Goal: Task Accomplishment & Management: Use online tool/utility

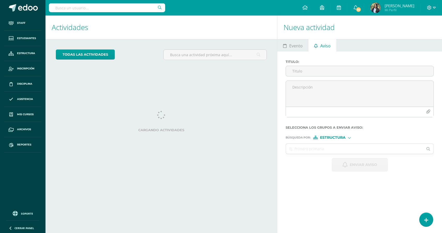
select select "English"
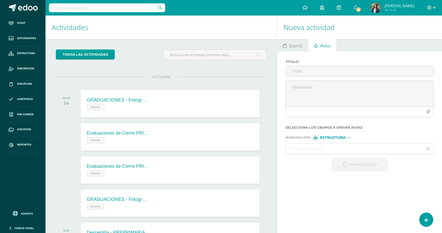
scroll to position [51, 0]
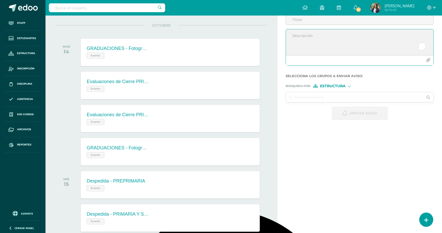
click at [321, 43] on textarea "To enrich screen reader interactions, please activate Accessibility in Grammarl…" at bounding box center [360, 42] width 148 height 26
paste textarea "👋 Hola, papi y mami: Mañana tendremos nuestra despedida en el colegio 🎉 y vamos…"
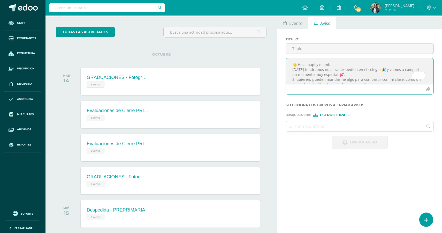
scroll to position [13, 0]
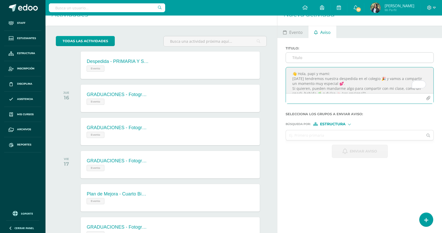
type textarea "👋 Hola, papi y mami: Mañana tendremos nuestra despedida en el colegio 🎉 y vamos…"
click at [302, 59] on input "Titulo :" at bounding box center [360, 58] width 148 height 10
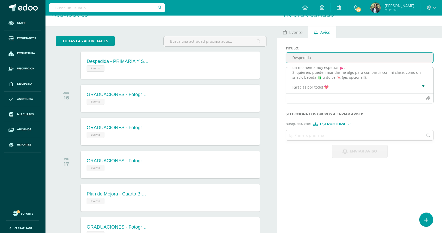
scroll to position [0, 0]
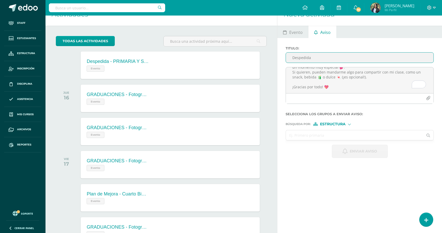
type input "Despedida"
click at [324, 138] on input "text" at bounding box center [354, 135] width 137 height 10
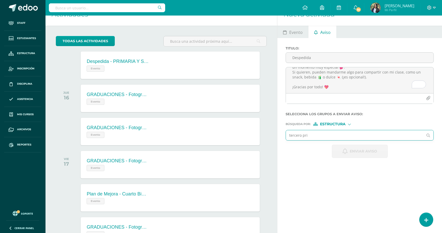
type input "tercero prim"
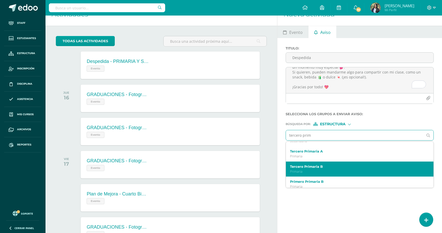
click at [305, 174] on p "Primaria" at bounding box center [356, 171] width 133 height 4
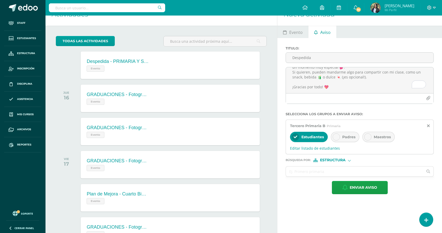
scroll to position [0, 0]
click at [344, 139] on span "Padres" at bounding box center [348, 137] width 13 height 5
drag, startPoint x: 355, startPoint y: 193, endPoint x: 346, endPoint y: 109, distance: 84.1
click at [346, 110] on form "Titulo : Despedida 👋 Hola, papi y mami: Mañana tendremos nuestra despedida en e…" at bounding box center [360, 120] width 148 height 148
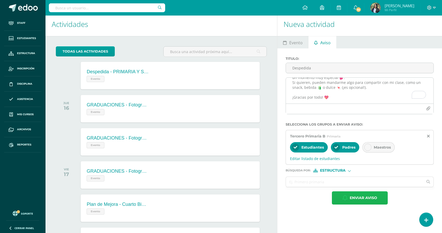
scroll to position [10, 0]
click at [361, 201] on span "Enviar aviso" at bounding box center [363, 197] width 27 height 13
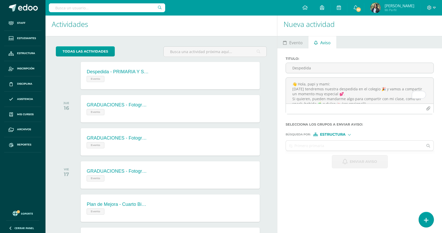
click at [429, 222] on link at bounding box center [426, 219] width 15 height 15
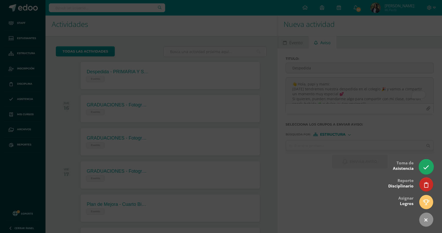
click at [426, 168] on icon at bounding box center [426, 167] width 6 height 6
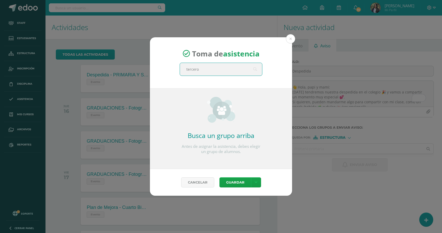
type input "tercero"
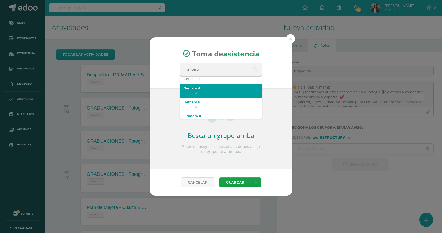
scroll to position [66, 0]
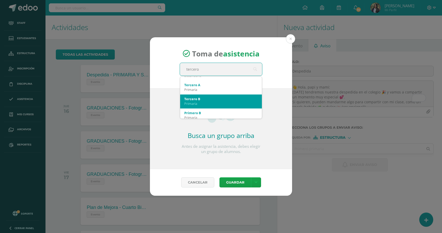
click at [203, 102] on div "Primaria" at bounding box center [220, 103] width 73 height 5
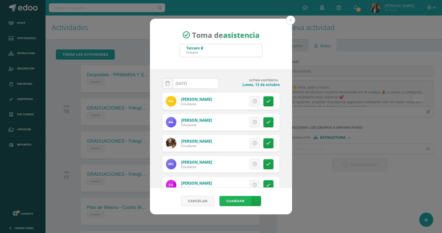
click at [239, 204] on button "Guardar" at bounding box center [236, 201] width 32 height 10
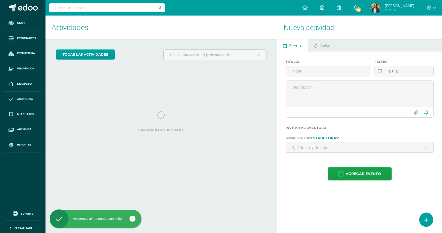
select select "English"
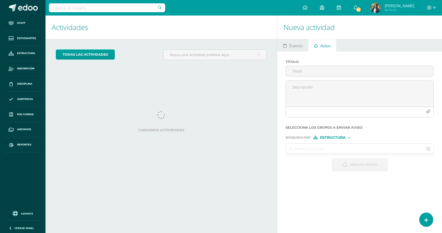
select select "English"
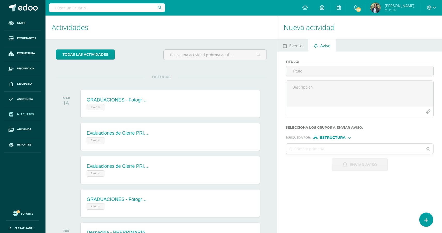
click at [25, 115] on span "Mis cursos" at bounding box center [25, 114] width 17 height 4
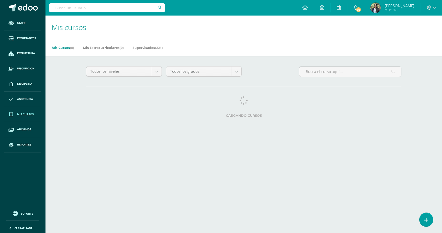
select select "English"
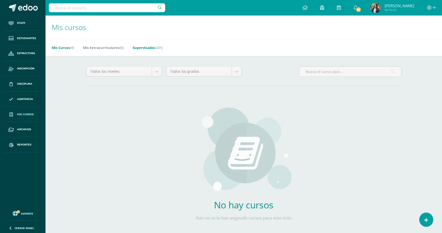
click at [139, 49] on link "Supervisados (221)" at bounding box center [148, 47] width 30 height 8
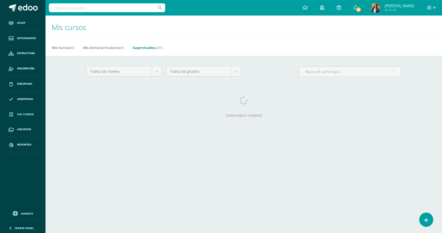
select select "English"
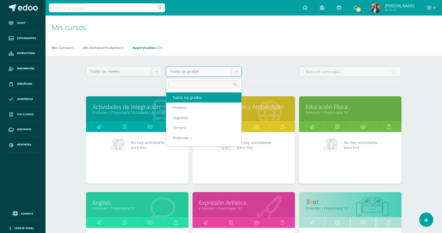
click at [221, 73] on body "Staff Estudiantes Estructura Inscripción Disciplina Asistencia Mis cursos Archi…" at bounding box center [221, 208] width 442 height 416
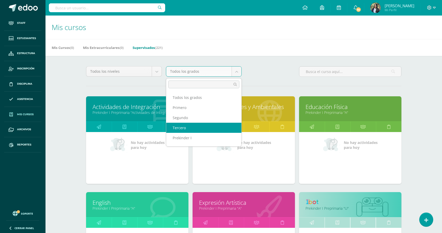
select select "15"
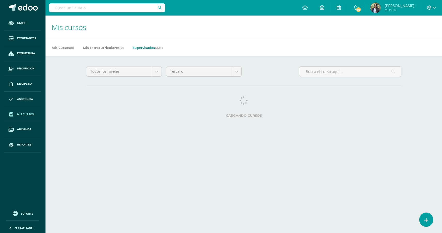
select select "English"
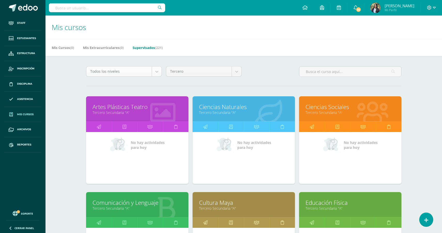
click at [153, 73] on body "Staff Estudiantes Estructura Inscripción Disciplina Asistencia Mis cursos Archi…" at bounding box center [221, 208] width 442 height 416
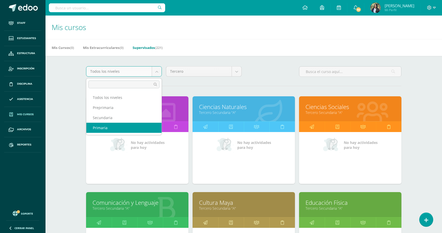
select select "4"
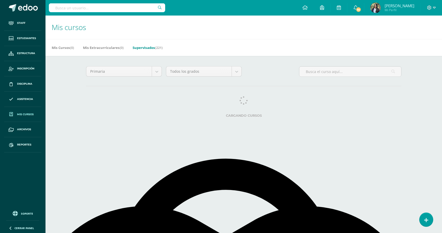
select select "English"
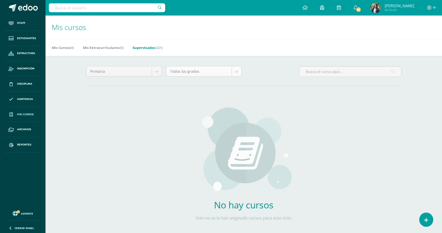
click at [218, 77] on div "Todos los grados" at bounding box center [204, 71] width 76 height 10
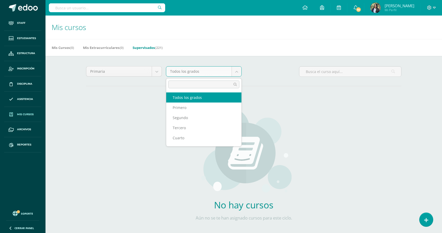
click at [219, 71] on body "Staff Estudiantes Estructura Inscripción Disciplina Asistencia Mis cursos Archi…" at bounding box center [221, 124] width 442 height 248
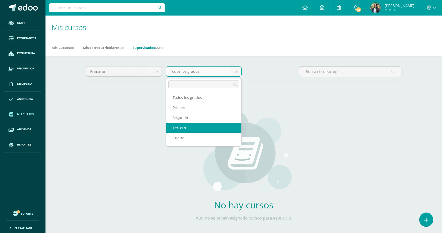
select select "9"
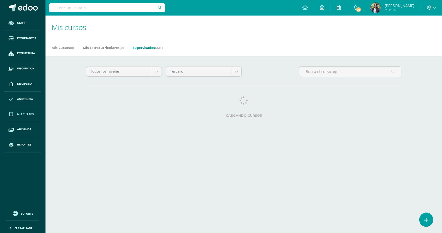
select select "English"
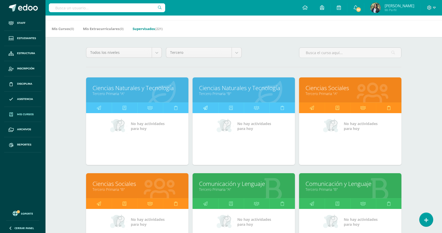
scroll to position [24, 0]
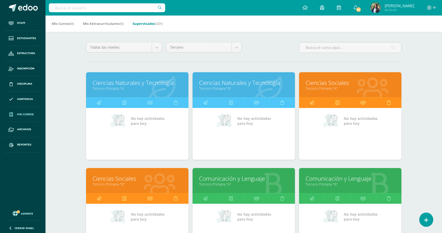
click at [124, 83] on link "Ciencias Naturales y Tecnología" at bounding box center [137, 83] width 89 height 8
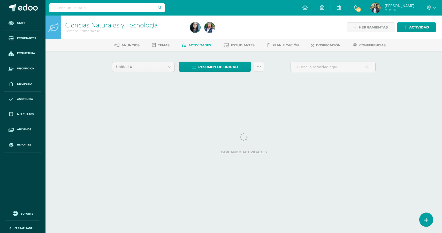
select select "English"
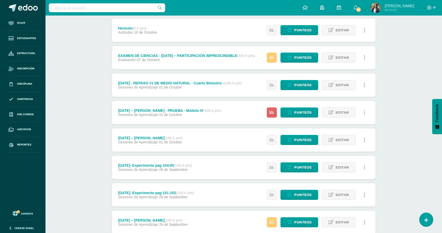
scroll to position [342, 0]
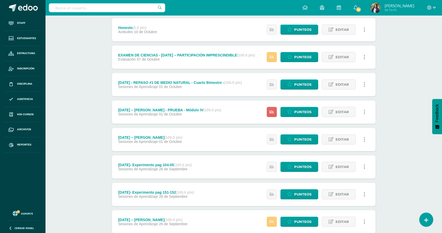
click at [180, 55] on div "EXAMEN DE CIENCIAS - MAÑANA – PARTICIPACIÓN IMPRESCINDIBLE (100.0 pts)" at bounding box center [186, 55] width 137 height 4
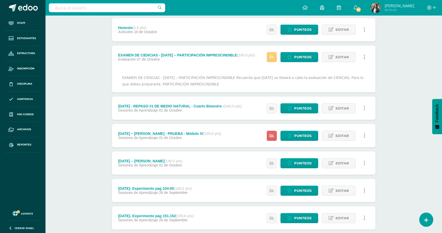
click at [217, 55] on div "EXAMEN DE CIENCIAS - MAÑANA – PARTICIPACIÓN IMPRESCINDIBLE (100.0 pts)" at bounding box center [186, 55] width 137 height 4
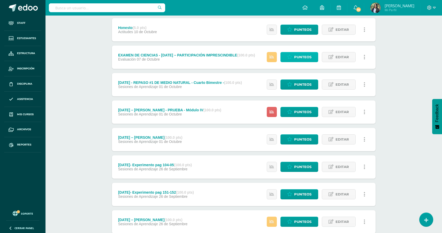
click at [297, 57] on span "Punteos" at bounding box center [302, 57] width 17 height 10
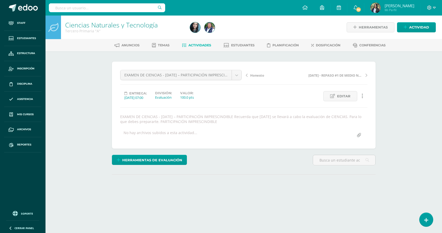
select select "English"
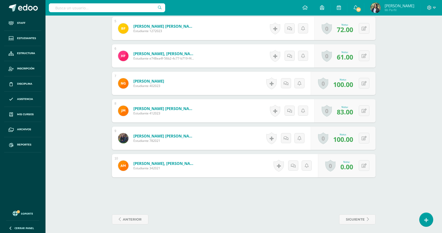
scroll to position [289, 0]
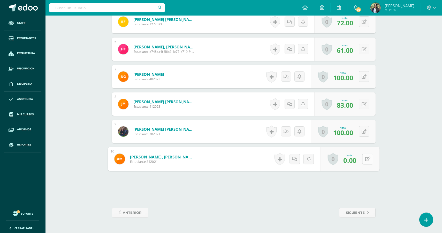
click at [364, 162] on button at bounding box center [367, 158] width 11 height 11
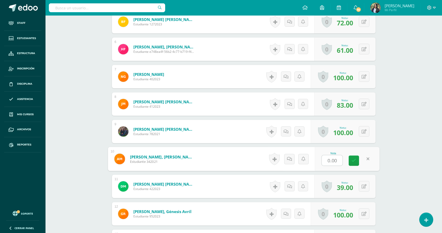
scroll to position [289, 0]
type input "87"
click at [354, 160] on link at bounding box center [354, 160] width 10 height 10
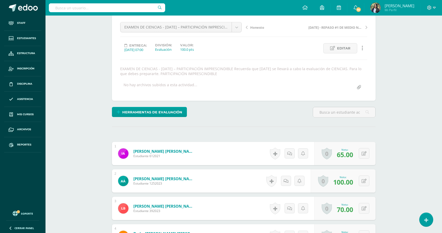
scroll to position [0, 0]
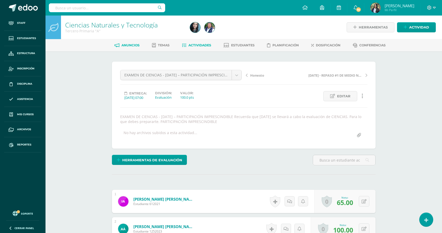
click at [124, 43] on link "Anuncios" at bounding box center [127, 45] width 25 height 8
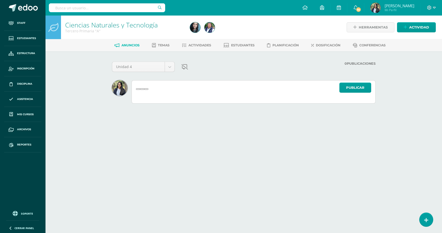
select select "English"
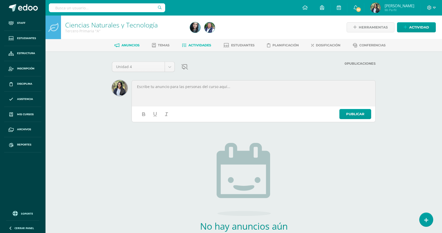
click at [189, 46] on span "Actividades" at bounding box center [200, 45] width 23 height 4
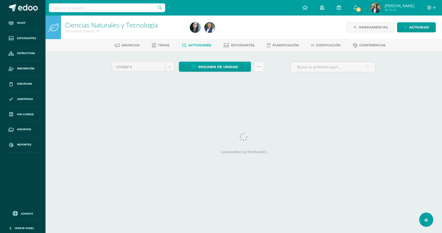
select select "English"
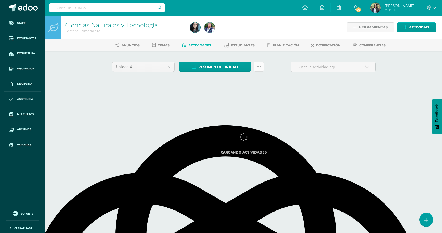
click at [258, 68] on icon at bounding box center [259, 66] width 4 height 4
click at [260, 68] on icon at bounding box center [259, 66] width 4 height 4
click at [273, 66] on div "Unidad 4 Unidad 1 Unidad 2 Unidad 3 Unidad 4 Resumen de unidad Descargar como H…" at bounding box center [244, 69] width 268 height 15
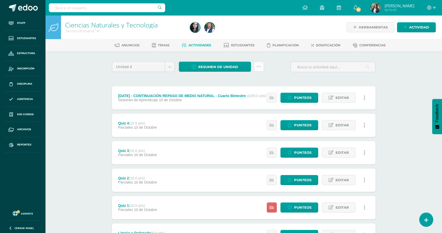
click at [260, 66] on icon at bounding box center [259, 66] width 4 height 4
click at [260, 64] on icon at bounding box center [259, 66] width 4 height 4
click at [268, 68] on div "Unidad 4 Unidad 1 Unidad 2 Unidad 3 Unidad 4 Resumen de unidad Descargar como H…" at bounding box center [244, 69] width 268 height 15
click at [259, 66] on icon at bounding box center [259, 66] width 4 height 4
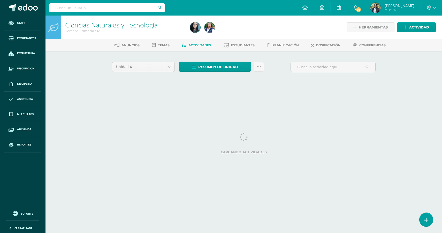
select select "English"
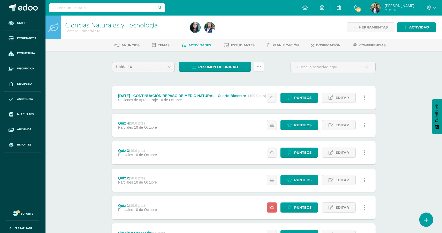
click at [259, 65] on icon at bounding box center [259, 66] width 4 height 4
click at [251, 80] on link "Subir actividades en masa" at bounding box center [246, 83] width 57 height 12
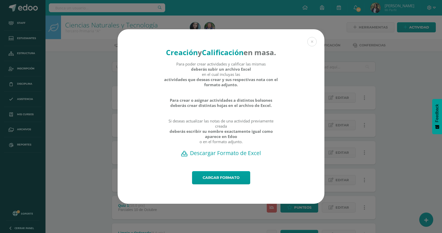
click at [213, 156] on h2 "Descargar Formato de Excel" at bounding box center [221, 152] width 189 height 7
click at [218, 184] on link "Cargar formato" at bounding box center [221, 177] width 58 height 13
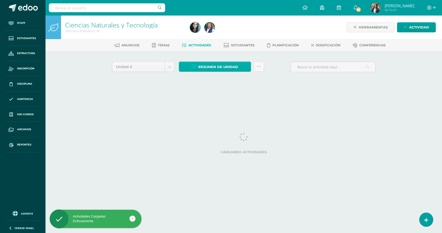
select select "English"
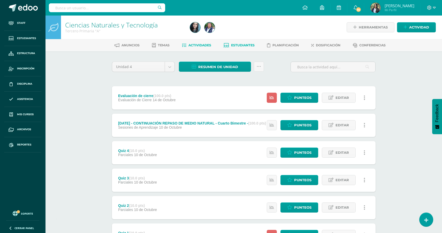
click at [240, 46] on span "Estudiantes" at bounding box center [243, 45] width 24 height 4
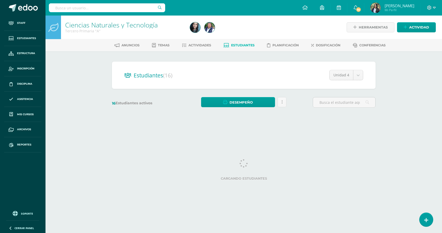
select select "English"
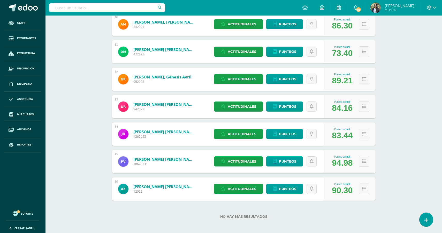
scroll to position [352, 0]
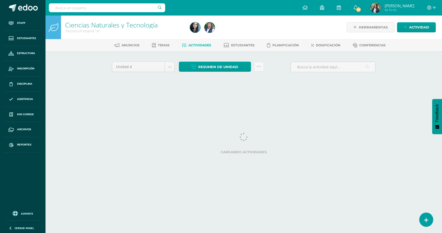
select select "English"
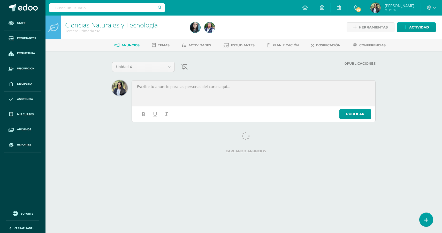
select select "English"
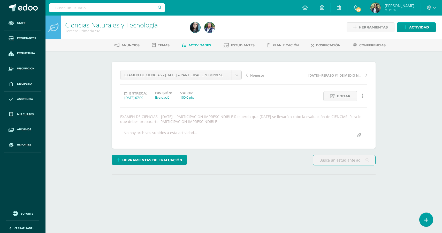
select select "English"
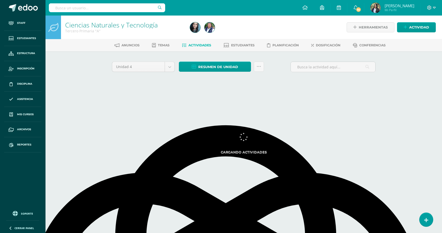
select select "English"
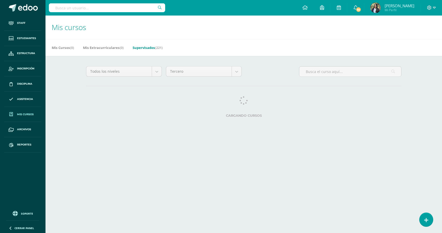
select select "English"
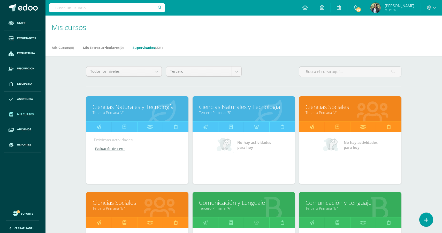
click at [217, 113] on link "Tercero Primaria "B"" at bounding box center [243, 112] width 89 height 5
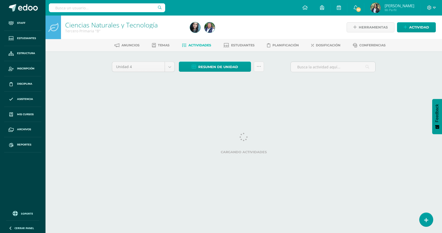
select select "English"
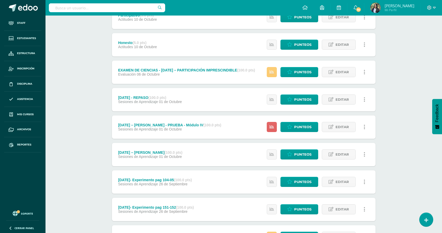
scroll to position [329, 0]
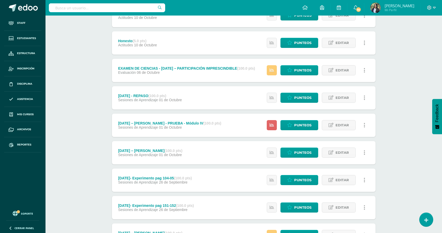
click at [207, 68] on div "EXAMEN DE CIENCIAS - MAÑANA – PARTICIPACIÓN IMPRESCINDIBLE (100.0 pts)" at bounding box center [186, 68] width 137 height 4
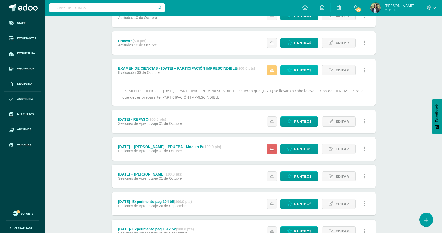
click at [294, 72] on link "Punteos" at bounding box center [300, 70] width 38 height 10
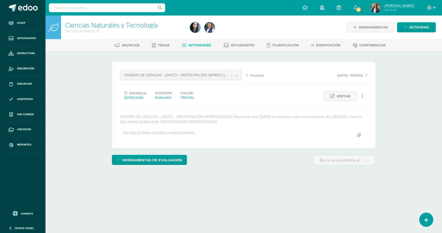
select select "English"
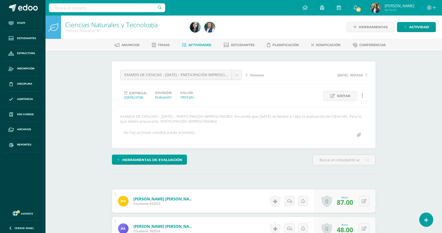
scroll to position [1, 0]
click at [190, 44] on span "Actividades" at bounding box center [200, 45] width 23 height 4
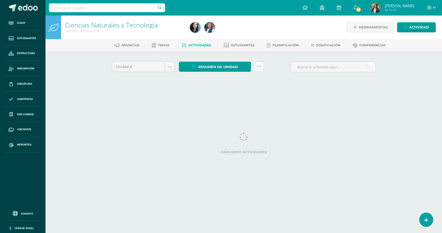
select select "English"
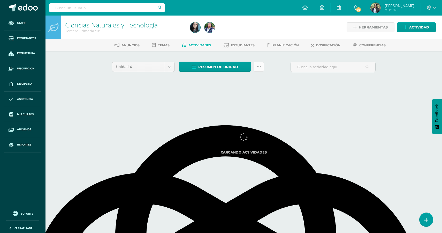
click at [259, 68] on icon at bounding box center [259, 66] width 4 height 4
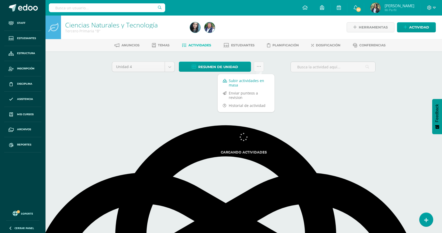
click at [238, 82] on link "Subir actividades en masa" at bounding box center [246, 83] width 57 height 12
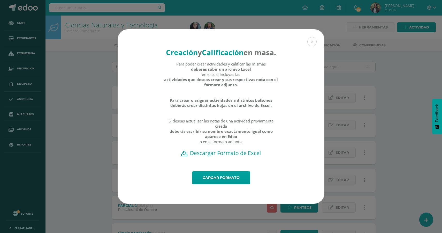
click at [228, 156] on h2 "Descargar Formato de Excel" at bounding box center [221, 152] width 189 height 7
click at [227, 184] on link "Cargar formato" at bounding box center [221, 177] width 58 height 13
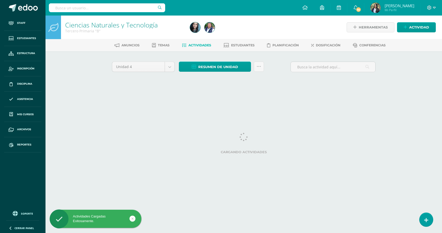
select select "English"
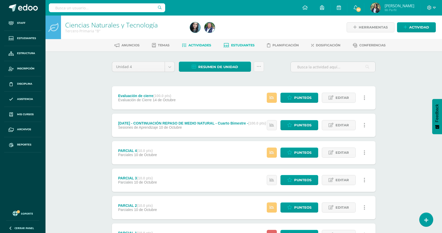
click at [247, 46] on span "Estudiantes" at bounding box center [243, 45] width 24 height 4
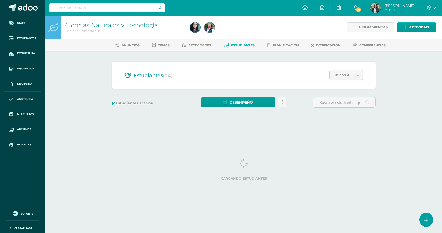
select select "English"
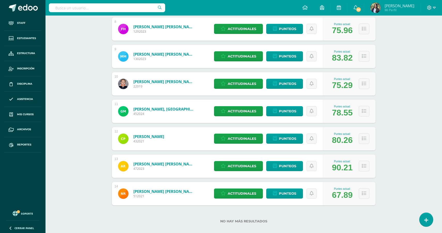
scroll to position [297, 0]
